Goal: Task Accomplishment & Management: Manage account settings

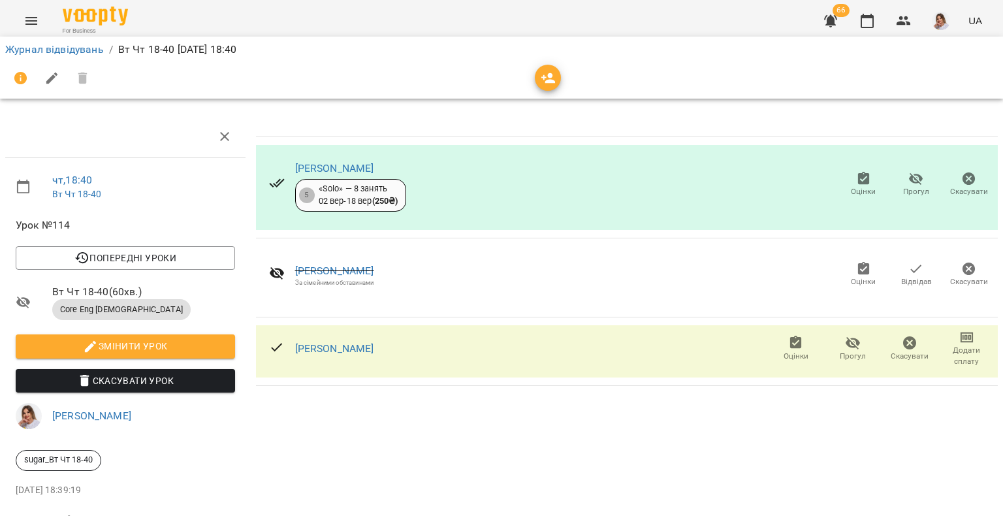
click at [854, 187] on span "Оцінки" at bounding box center [862, 191] width 25 height 11
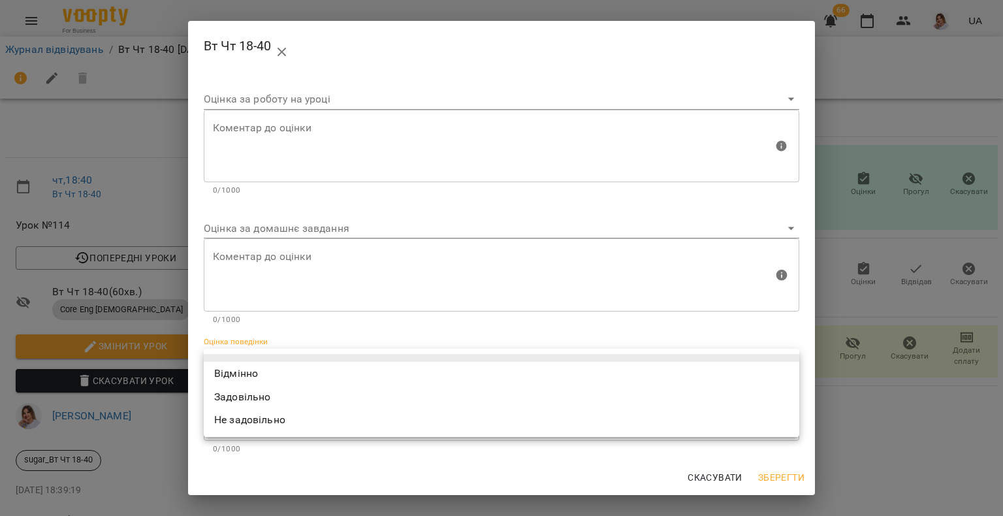
click at [262, 351] on body "For Business 66 UA Журнал відвідувань / Вт Чт 18-40 [DATE] 18:40 чт , 18:40 Вт …" at bounding box center [501, 274] width 1003 height 548
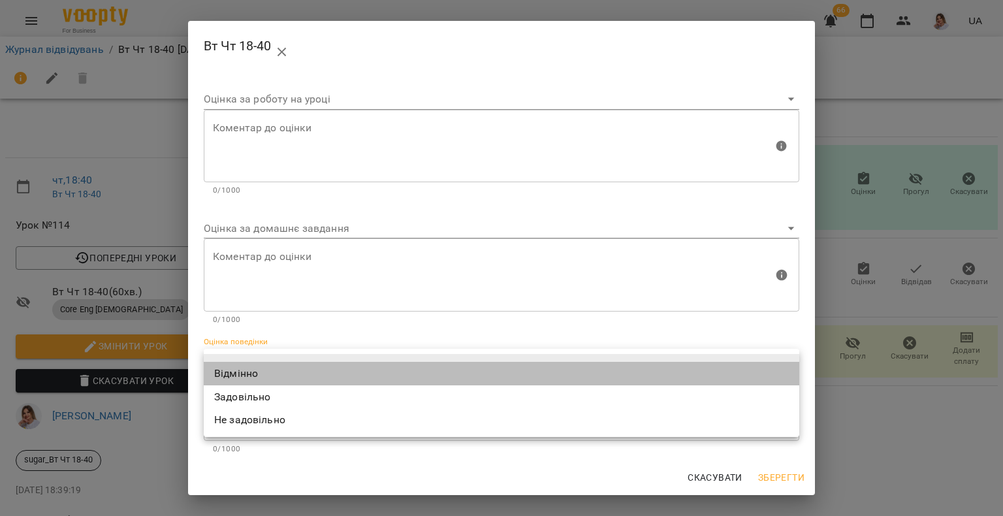
click at [245, 376] on li "Відмінно" at bounding box center [501, 373] width 595 height 23
type input "*********"
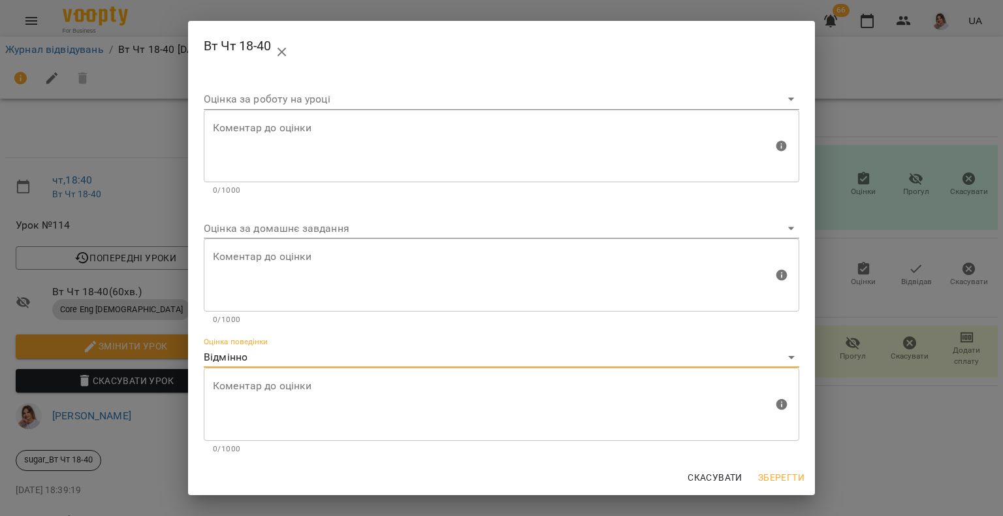
click at [785, 483] on span "Зберегти" at bounding box center [781, 477] width 46 height 16
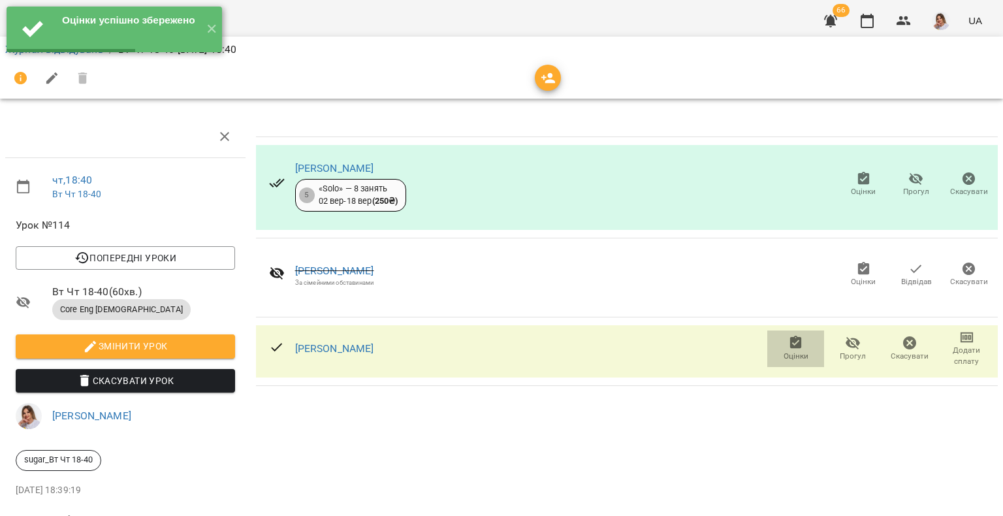
click at [790, 354] on span "Оцінки" at bounding box center [795, 356] width 25 height 11
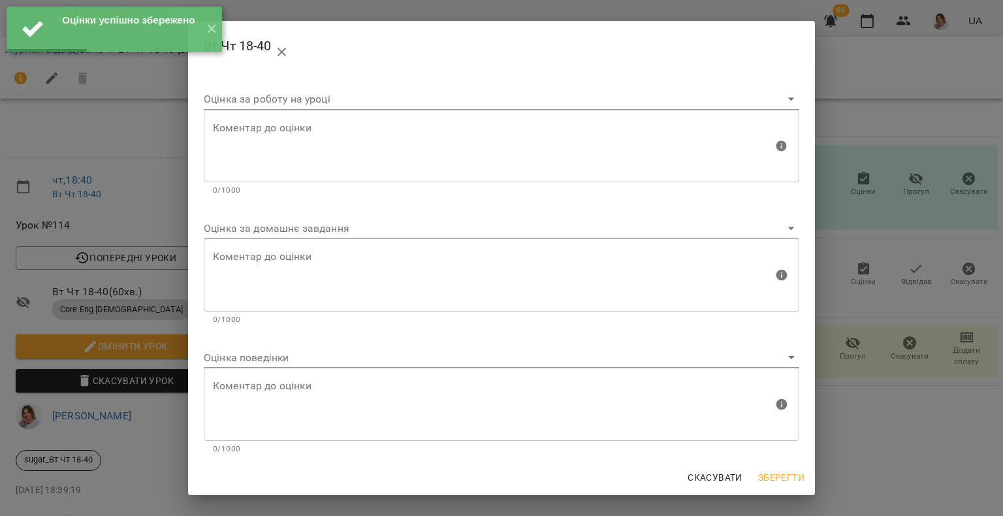
click at [260, 343] on div "Оцінка поведінки" at bounding box center [501, 352] width 595 height 31
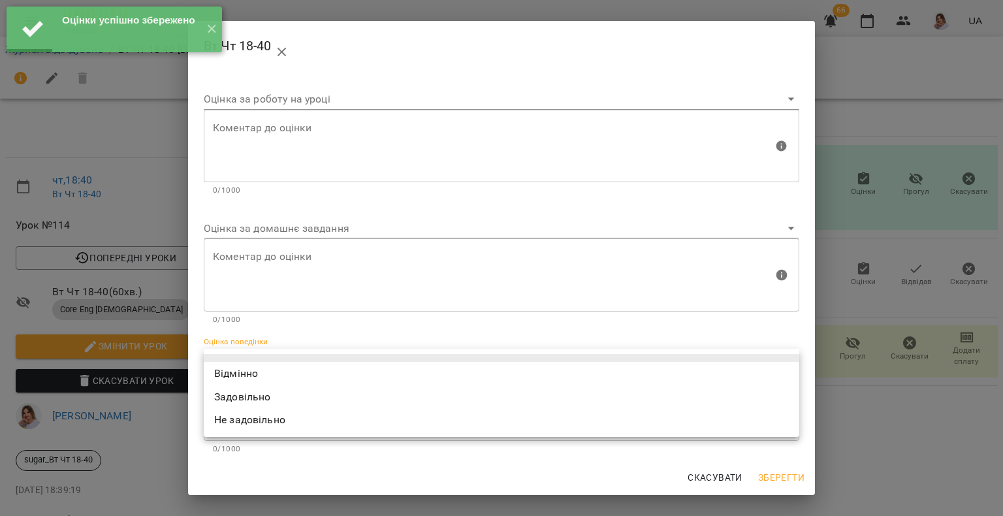
click at [260, 352] on body "Оцінки успішно збережено ✕ For Business 66 UA Журнал відвідувань / Вт Чт 18-40 …" at bounding box center [501, 274] width 1003 height 548
click at [246, 367] on li "Відмінно" at bounding box center [501, 373] width 595 height 23
type input "*********"
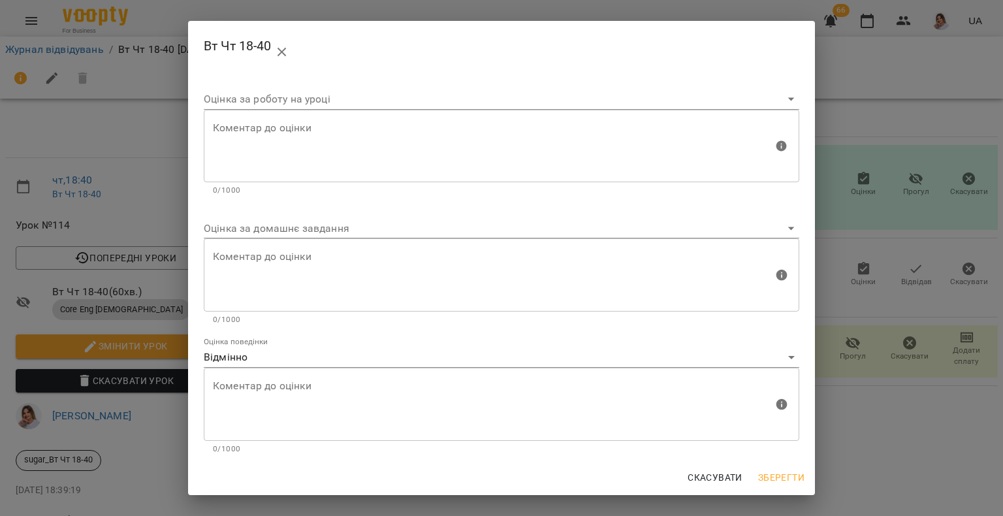
click at [781, 465] on div "Скасувати Зберегти" at bounding box center [501, 477] width 627 height 34
click at [785, 477] on span "Зберегти" at bounding box center [781, 477] width 46 height 16
